Goal: Task Accomplishment & Management: Complete application form

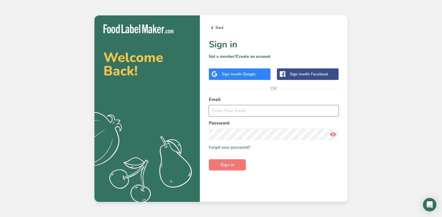
click at [269, 113] on input "email" at bounding box center [274, 110] width 130 height 11
type input "[EMAIL_ADDRESS][DOMAIN_NAME]"
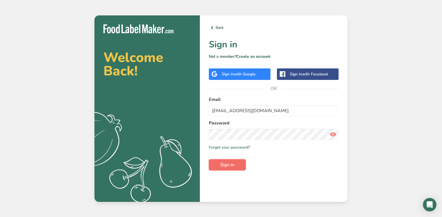
click at [238, 169] on button "Sign in" at bounding box center [227, 164] width 37 height 11
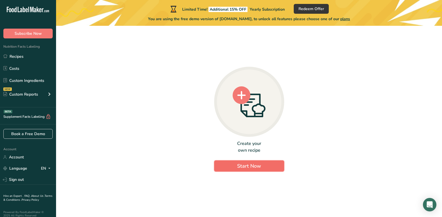
click at [259, 165] on span "Start Now" at bounding box center [249, 166] width 24 height 7
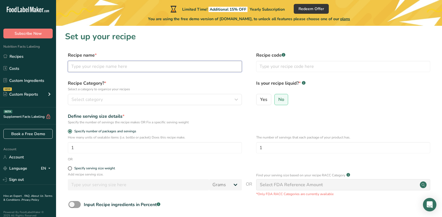
click at [151, 66] on input "text" at bounding box center [155, 66] width 174 height 11
type input "APPLE CINNAMON"
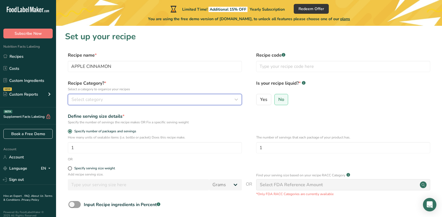
click at [140, 102] on div "Select category" at bounding box center [154, 99] width 164 height 7
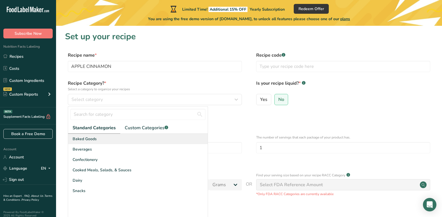
click at [105, 141] on div "Baked Goods" at bounding box center [138, 139] width 140 height 10
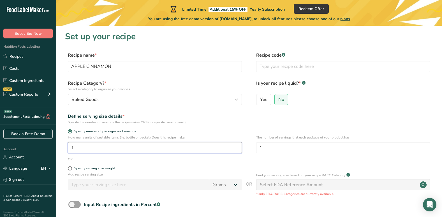
click at [117, 144] on input "1" at bounding box center [155, 147] width 174 height 11
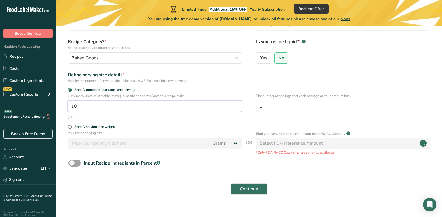
scroll to position [45, 0]
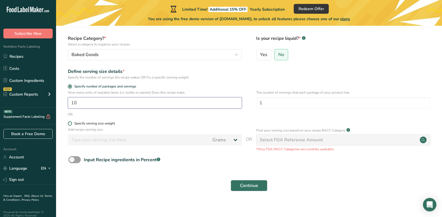
type input "10"
click at [72, 124] on span at bounding box center [70, 123] width 4 height 4
click at [72, 124] on input "Specify serving size weight" at bounding box center [70, 124] width 4 height 4
radio input "true"
radio input "false"
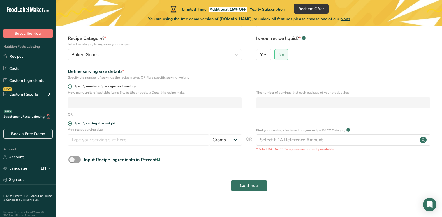
click at [72, 86] on span at bounding box center [70, 86] width 4 height 4
click at [72, 86] on input "Specify number of packages and servings" at bounding box center [70, 87] width 4 height 4
radio input "true"
radio input "false"
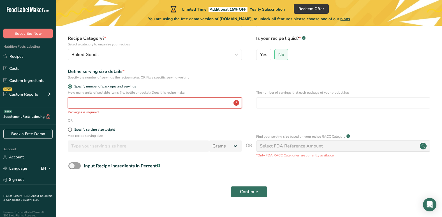
click at [77, 107] on input "number" at bounding box center [155, 102] width 174 height 11
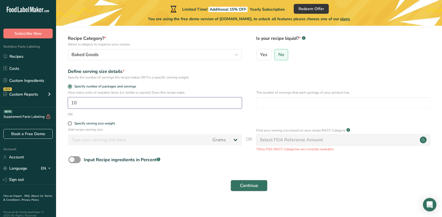
type input "10"
click at [256, 187] on span "Continue" at bounding box center [249, 185] width 18 height 7
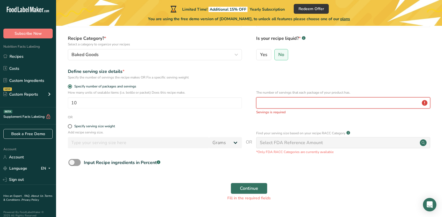
click at [304, 106] on input "number" at bounding box center [343, 102] width 174 height 11
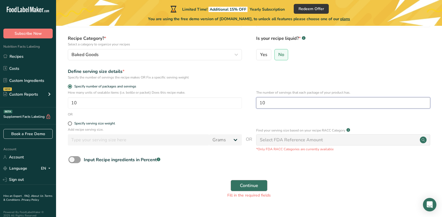
type input "10"
click at [259, 183] on button "Continue" at bounding box center [249, 185] width 37 height 11
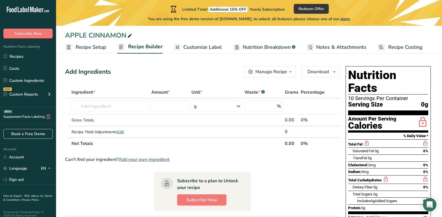
click at [164, 161] on span "Add your own ingredient" at bounding box center [144, 159] width 51 height 7
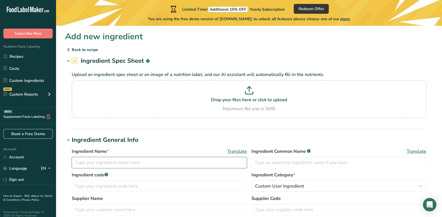
click at [130, 163] on input "text" at bounding box center [159, 162] width 175 height 11
type input "O"
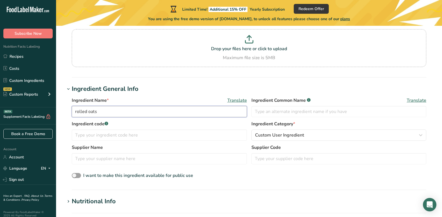
scroll to position [56, 0]
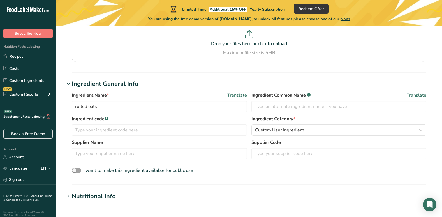
click at [253, 170] on div "I want to make this ingredient available for public use" at bounding box center [249, 170] width 355 height 7
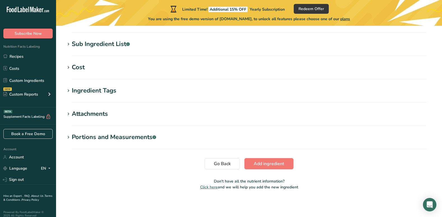
scroll to position [65, 0]
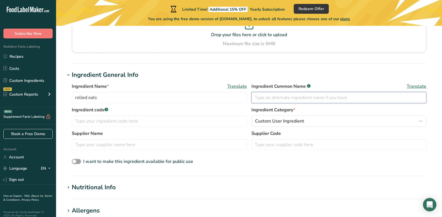
click at [272, 100] on input "text" at bounding box center [339, 97] width 175 height 11
click at [288, 120] on span "Custom User Ingredient" at bounding box center [279, 121] width 49 height 7
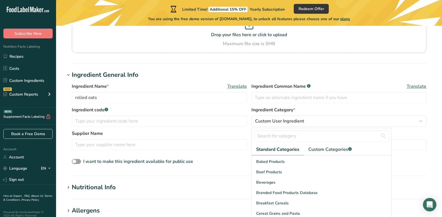
scroll to position [0, 0]
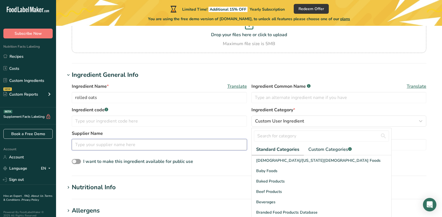
click at [126, 145] on input "text" at bounding box center [159, 144] width 175 height 11
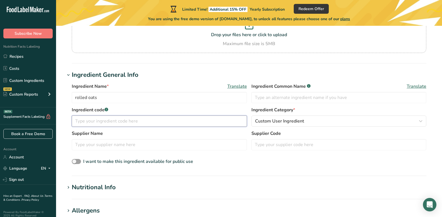
click at [117, 118] on input "text" at bounding box center [159, 121] width 175 height 11
click at [119, 98] on input "rolled oats" at bounding box center [159, 97] width 175 height 11
type input "r"
click at [90, 100] on input "text" at bounding box center [159, 97] width 175 height 11
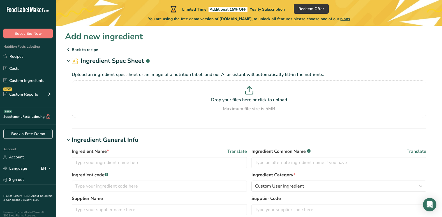
click at [131, 61] on h2 "Ingredient Spec Sheet .a-a{fill:#347362;}.b-a{fill:#fff;}" at bounding box center [111, 60] width 78 height 9
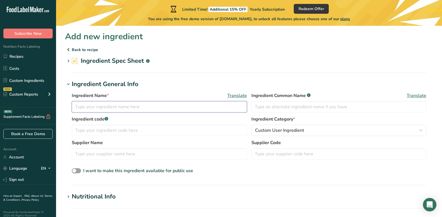
click at [107, 105] on input "text" at bounding box center [159, 106] width 175 height 11
type input "oats"
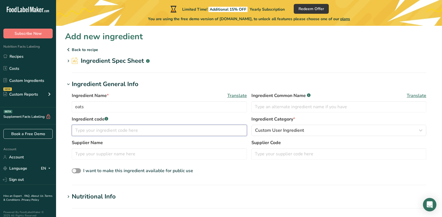
click at [102, 132] on input "text" at bounding box center [159, 130] width 175 height 11
click at [100, 152] on input "text" at bounding box center [159, 153] width 175 height 11
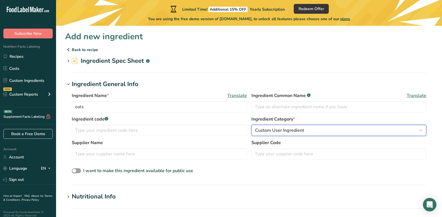
click at [272, 128] on span "Custom User Ingredient" at bounding box center [279, 130] width 49 height 7
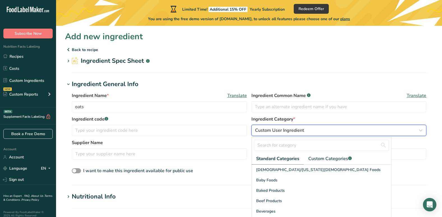
click at [291, 132] on span "Custom User Ingredient" at bounding box center [279, 130] width 49 height 7
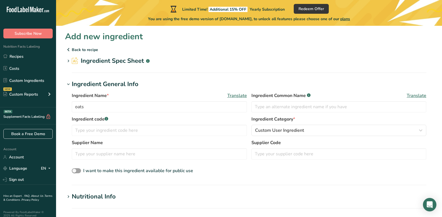
click at [77, 61] on icon at bounding box center [75, 60] width 7 height 7
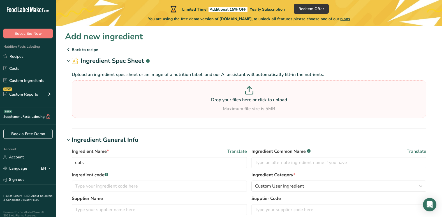
click at [249, 93] on icon at bounding box center [249, 90] width 8 height 8
click at [249, 93] on input "Drop your files here or click to upload Maximum file size is 5MB" at bounding box center [249, 99] width 355 height 38
click at [19, 83] on link "Custom Ingredients" at bounding box center [28, 80] width 56 height 11
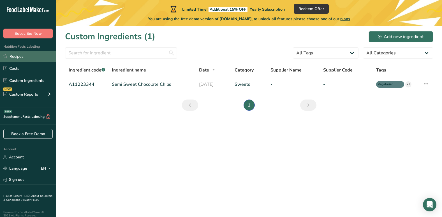
click at [19, 58] on link "Recipes" at bounding box center [28, 56] width 56 height 11
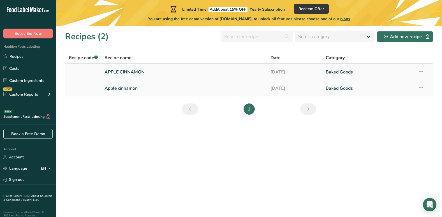
click at [133, 73] on link "APPLE CINNAMON" at bounding box center [184, 72] width 159 height 12
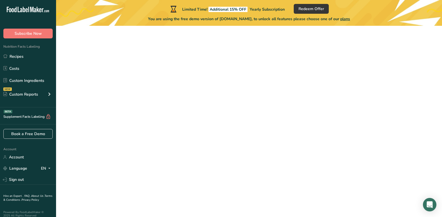
click at [133, 73] on link "APPLE CINNAMON" at bounding box center [184, 72] width 159 height 12
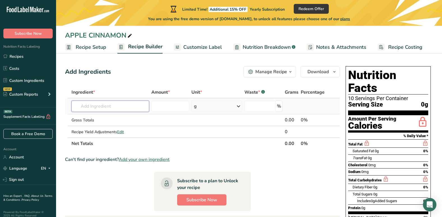
click at [101, 107] on input "text" at bounding box center [111, 106] width 78 height 11
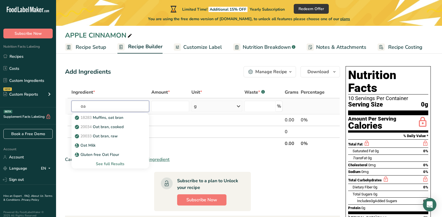
type input "o"
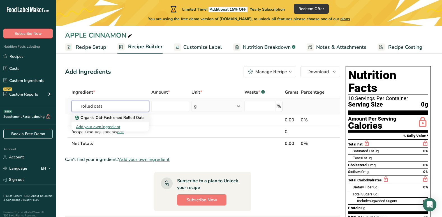
type input "rolled oats"
click at [107, 119] on p "Organic Old-Fashioned Rolled Oats" at bounding box center [110, 118] width 69 height 6
type input "Organic Old-Fashioned Rolled Oats"
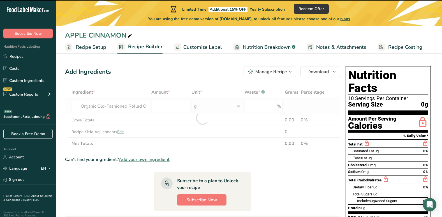
type input "0"
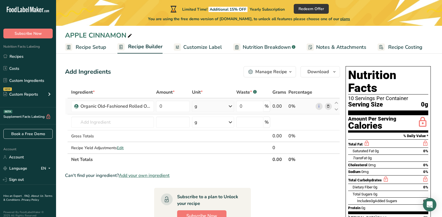
click at [201, 105] on div "g" at bounding box center [213, 106] width 42 height 11
click at [182, 110] on input "0" at bounding box center [173, 106] width 34 height 11
type input "4"
type input "2160"
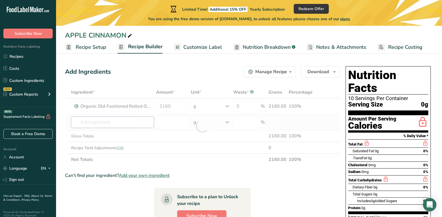
click at [133, 127] on div "Ingredient * Amount * Unit * Waste * .a-a{fill:#347362;}.b-a{fill:#fff;} Grams …" at bounding box center [202, 125] width 275 height 79
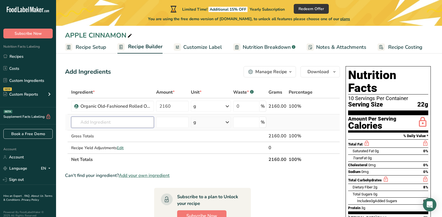
click at [129, 125] on input "text" at bounding box center [112, 122] width 83 height 11
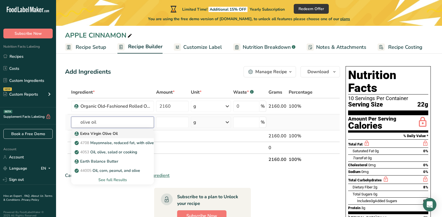
type input "olive oil"
click at [114, 134] on p "Extra Virgin Olive Oil" at bounding box center [97, 134] width 42 height 6
type input "Extra Virgin Olive Oil"
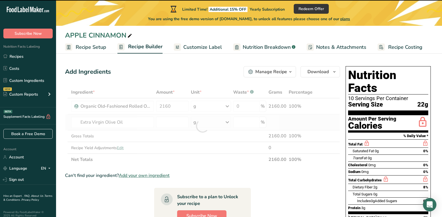
type input "0"
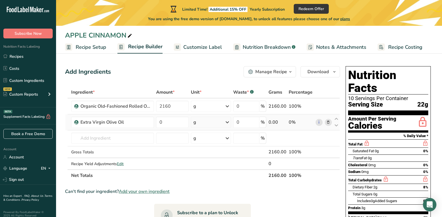
click at [196, 125] on div "g" at bounding box center [195, 122] width 3 height 7
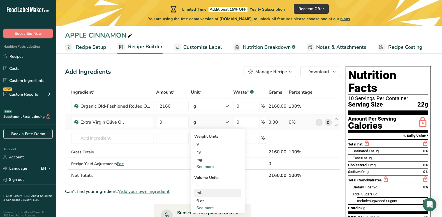
click at [204, 192] on div "mL" at bounding box center [218, 193] width 43 height 6
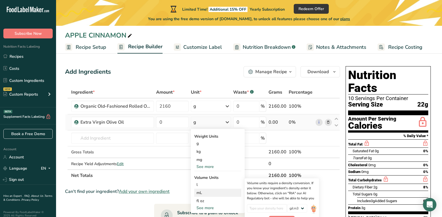
click at [197, 193] on div "mL" at bounding box center [218, 193] width 43 height 6
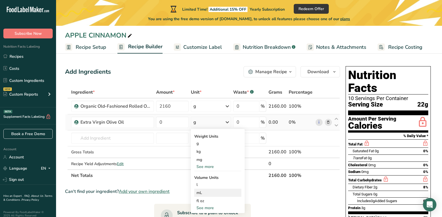
click at [197, 193] on div "mL" at bounding box center [218, 193] width 43 height 6
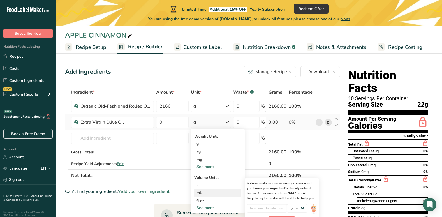
click at [200, 193] on div "mL" at bounding box center [218, 193] width 43 height 6
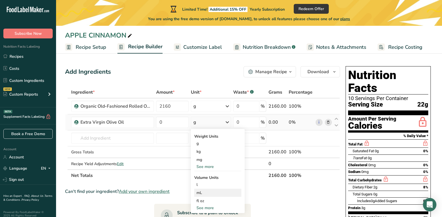
click at [200, 193] on div "mL" at bounding box center [218, 193] width 43 height 6
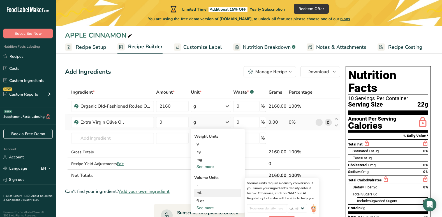
click at [202, 195] on div "mL" at bounding box center [218, 193] width 43 height 6
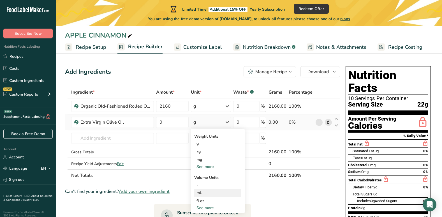
click at [202, 195] on div "mL" at bounding box center [218, 193] width 43 height 6
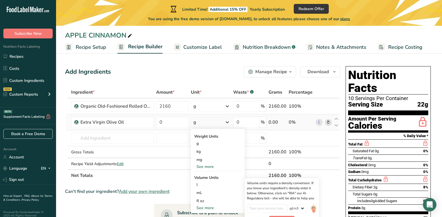
click at [207, 208] on div "See more" at bounding box center [217, 208] width 47 height 6
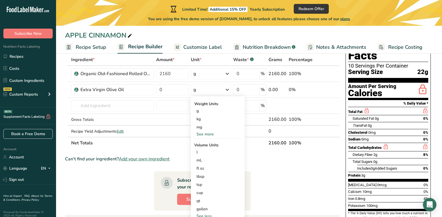
scroll to position [45, 0]
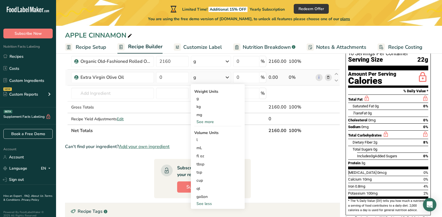
click at [208, 122] on div "See more" at bounding box center [217, 122] width 47 height 6
click at [204, 146] on div "See less" at bounding box center [217, 146] width 47 height 6
click at [199, 149] on div "mL" at bounding box center [218, 148] width 43 height 6
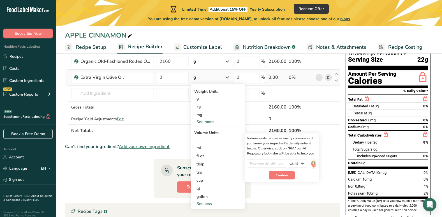
click at [218, 78] on div "g" at bounding box center [211, 77] width 40 height 11
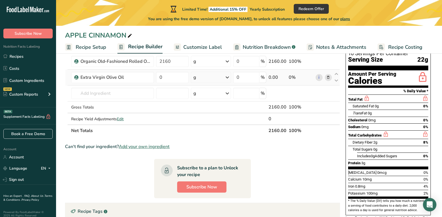
click at [209, 79] on div "g" at bounding box center [211, 77] width 40 height 11
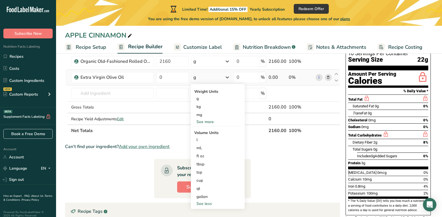
click at [228, 78] on icon at bounding box center [227, 77] width 7 height 10
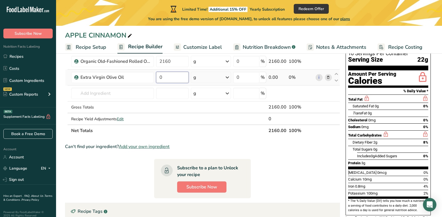
click at [180, 80] on input "0" at bounding box center [172, 77] width 33 height 11
type input "480"
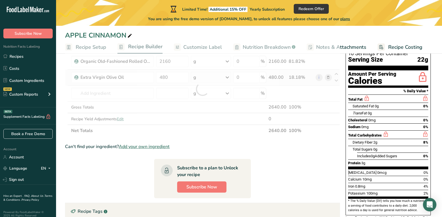
click at [196, 78] on div "Ingredient * Amount * Unit * Waste * .a-a{fill:#347362;}.b-a{fill:#fff;} Grams …" at bounding box center [202, 89] width 275 height 95
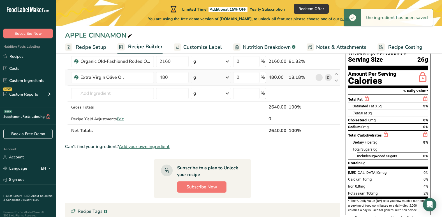
click at [228, 77] on icon at bounding box center [227, 77] width 7 height 10
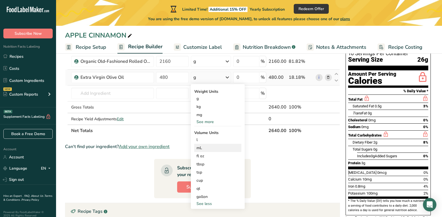
click at [197, 149] on div "mL" at bounding box center [218, 148] width 43 height 6
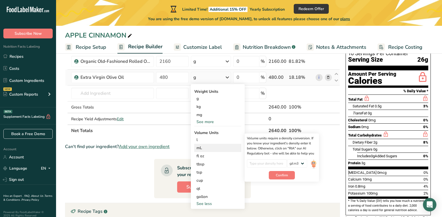
click at [197, 149] on div "mL" at bounding box center [218, 148] width 43 height 6
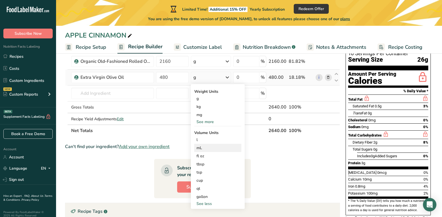
click at [197, 149] on div "mL" at bounding box center [218, 148] width 43 height 6
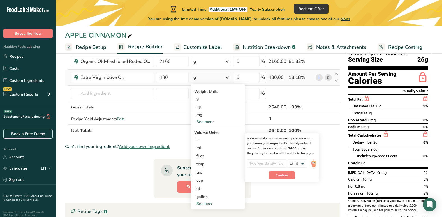
click at [201, 79] on div "g" at bounding box center [211, 77] width 40 height 11
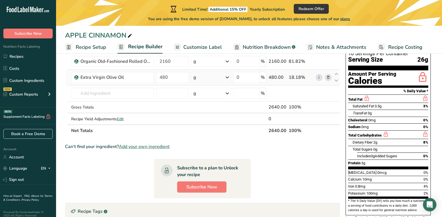
click at [201, 79] on div "g" at bounding box center [211, 77] width 40 height 11
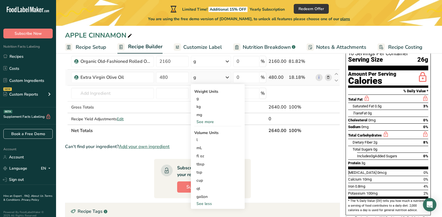
click at [201, 79] on div "g" at bounding box center [211, 77] width 40 height 11
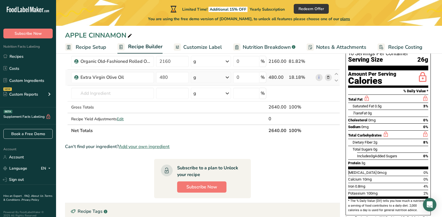
click at [230, 77] on icon at bounding box center [227, 77] width 7 height 10
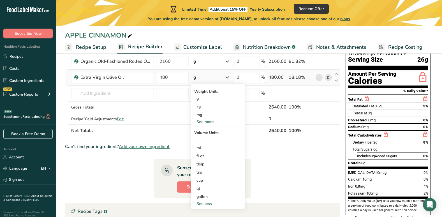
click at [230, 77] on icon at bounding box center [227, 77] width 7 height 10
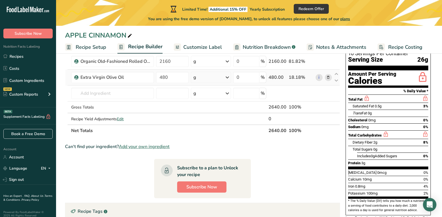
click at [230, 77] on icon at bounding box center [227, 77] width 7 height 10
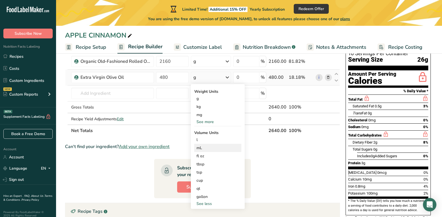
click at [198, 149] on div "mL" at bounding box center [218, 148] width 43 height 6
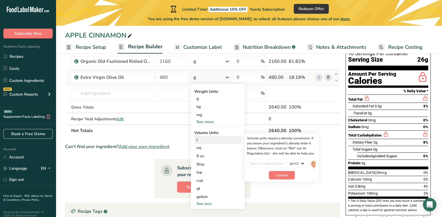
click at [198, 141] on div "l" at bounding box center [218, 140] width 43 height 6
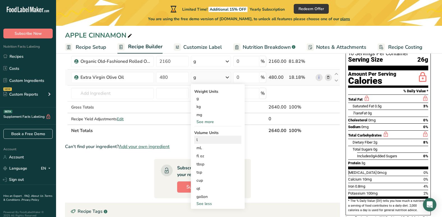
click at [198, 141] on div "l" at bounding box center [218, 140] width 43 height 6
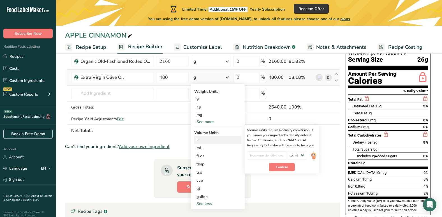
click at [198, 141] on div "l" at bounding box center [218, 140] width 43 height 6
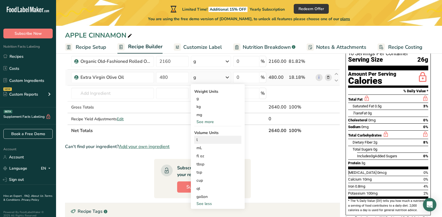
click at [198, 141] on div "l" at bounding box center [218, 140] width 43 height 6
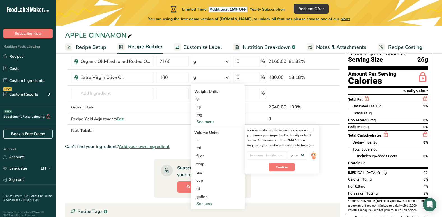
drag, startPoint x: 198, startPoint y: 141, endPoint x: 247, endPoint y: 175, distance: 59.4
click at [247, 175] on section "Subscribe to a plan to Unlock your recipe Subscribe Now" at bounding box center [202, 178] width 97 height 39
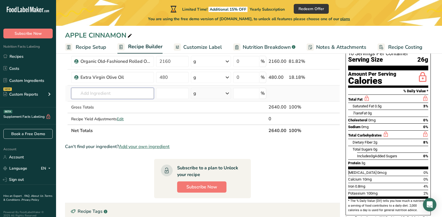
click at [151, 95] on input "text" at bounding box center [112, 93] width 83 height 11
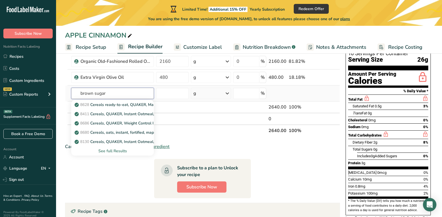
click at [119, 95] on input "brown sugar" at bounding box center [112, 93] width 83 height 11
type input "brown sugar"
click at [305, 11] on span "Redeem Offer" at bounding box center [312, 9] width 26 height 6
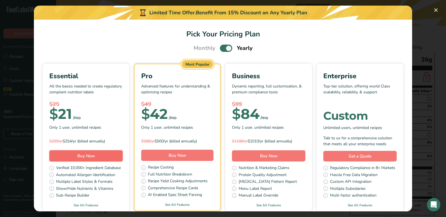
click at [118, 161] on button "Buy Now" at bounding box center [85, 155] width 73 height 11
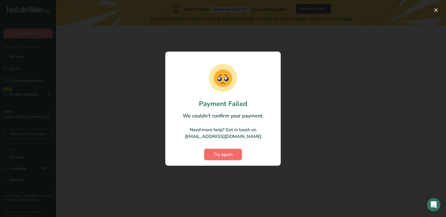
click at [225, 153] on span "Try again" at bounding box center [223, 154] width 19 height 7
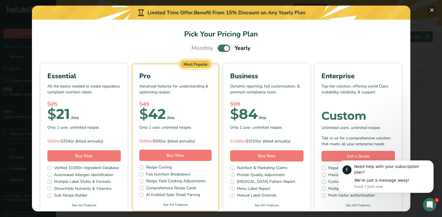
click at [433, 10] on button "Pick Your Pricing Plan Modal" at bounding box center [432, 10] width 9 height 9
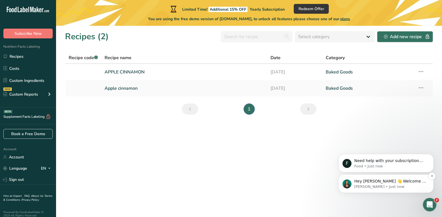
click at [375, 185] on p "[PERSON_NAME] • Just now" at bounding box center [391, 186] width 72 height 5
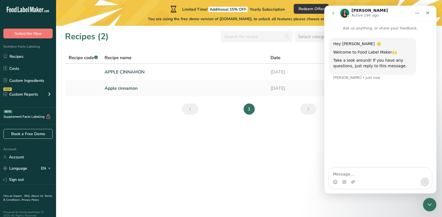
click at [375, 176] on textarea "Message…" at bounding box center [380, 173] width 103 height 10
click at [368, 175] on textarea "Message…" at bounding box center [380, 173] width 103 height 10
type textarea "hi"
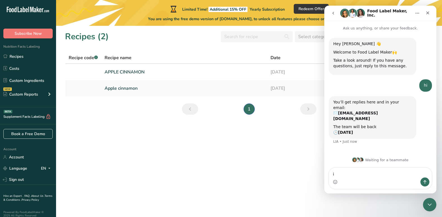
type textarea "i"
click at [427, 13] on icon "Close" at bounding box center [428, 13] width 4 height 4
